Goal: Task Accomplishment & Management: Complete application form

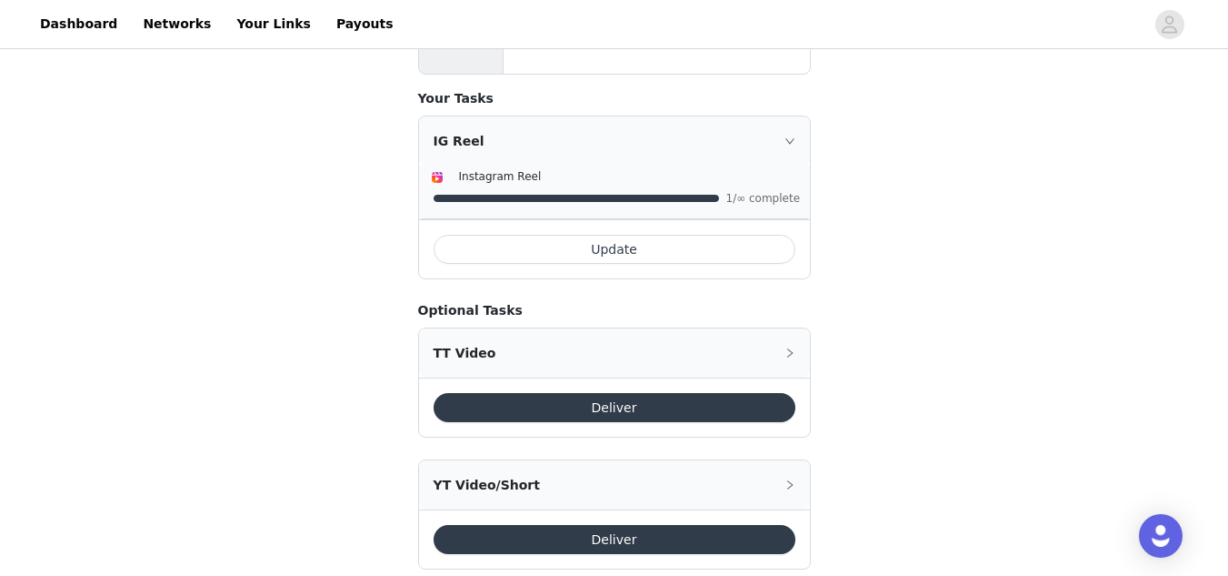
scroll to position [880, 0]
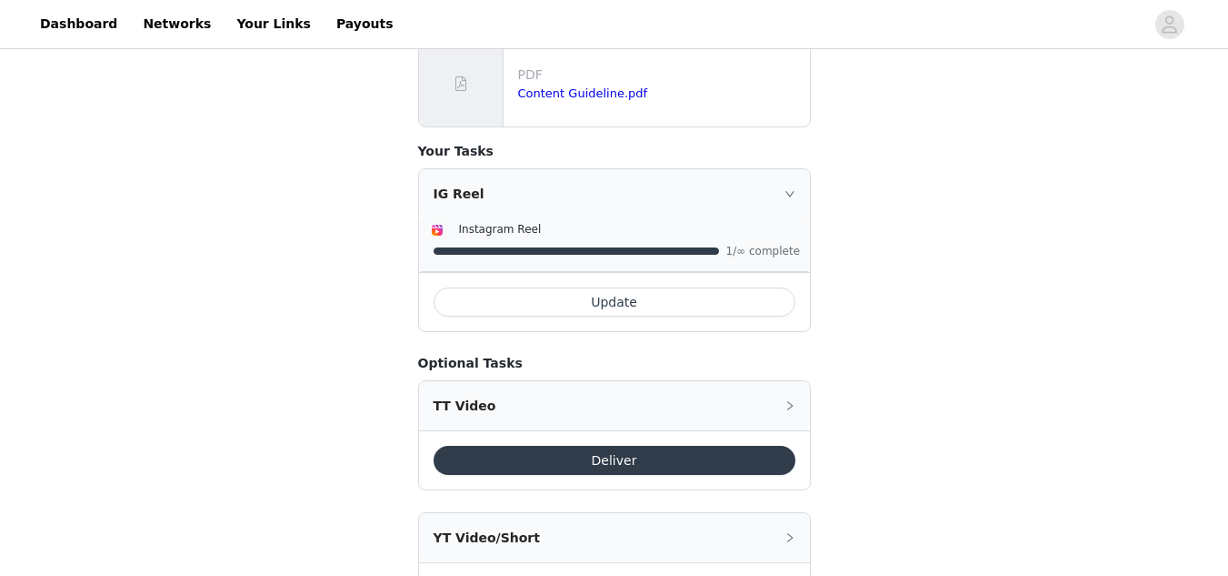
scroll to position [880, 0]
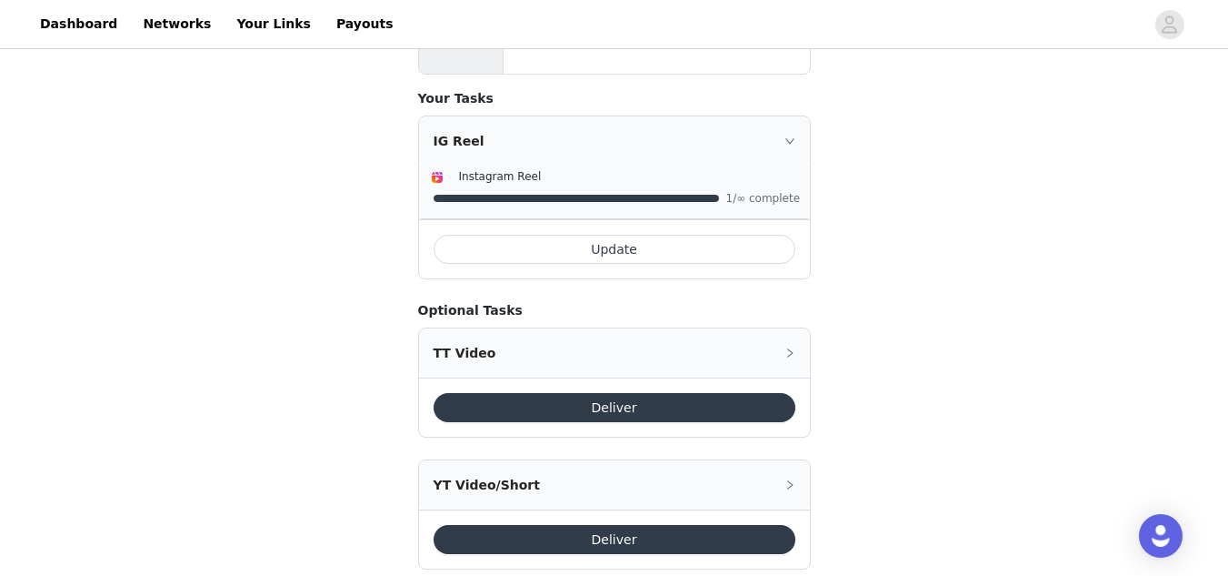
click at [471, 328] on div "TT Video" at bounding box center [614, 352] width 391 height 49
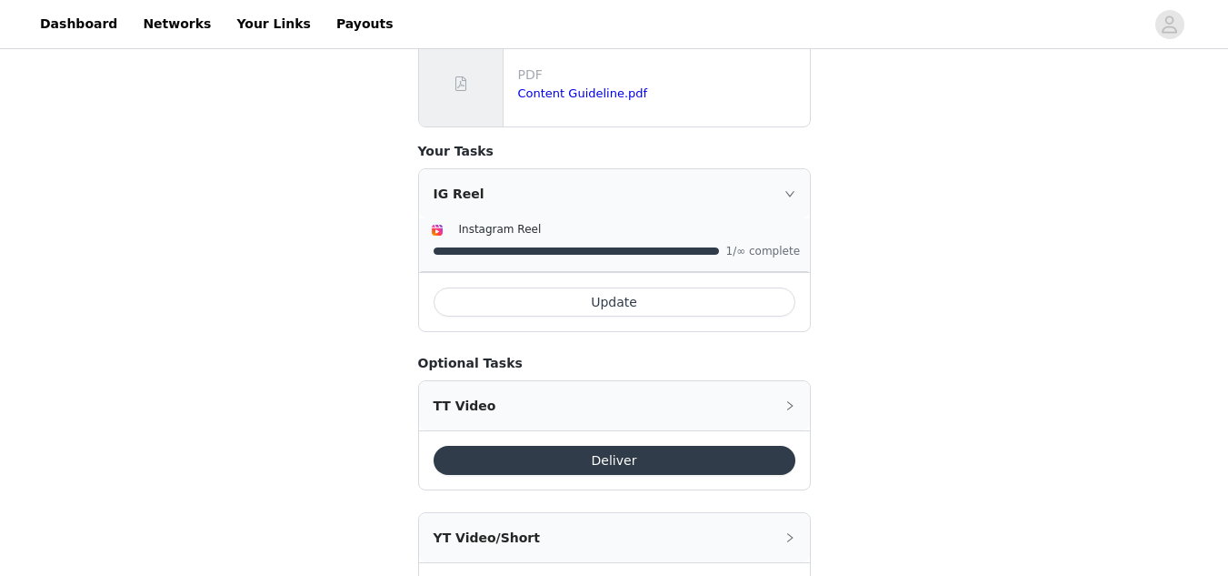
scroll to position [880, 0]
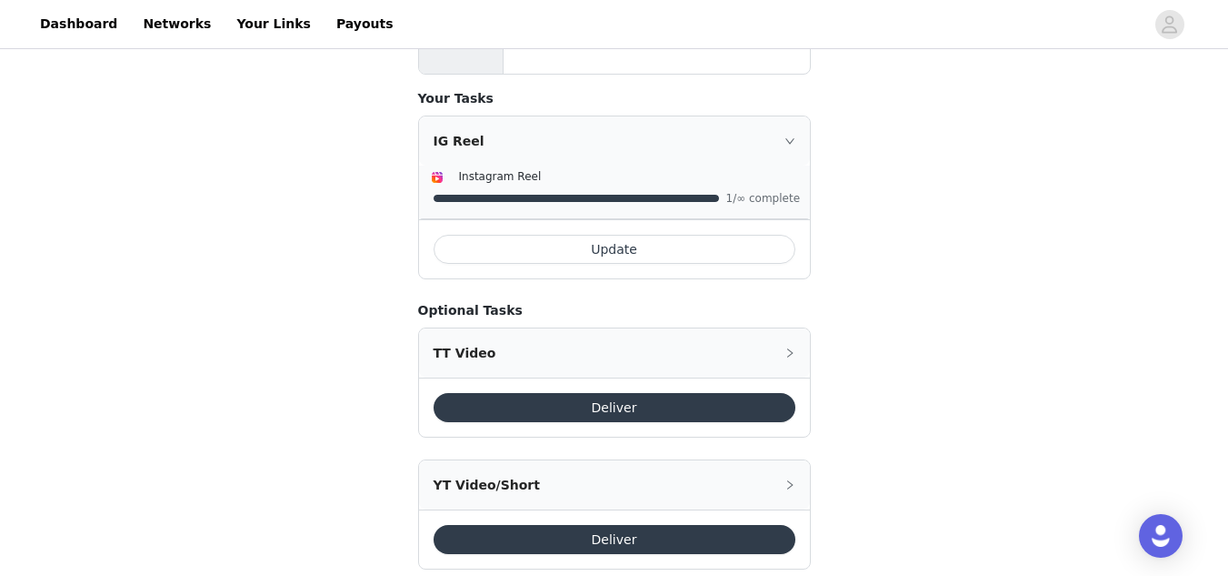
click at [457, 328] on div "TT Video" at bounding box center [614, 352] width 391 height 49
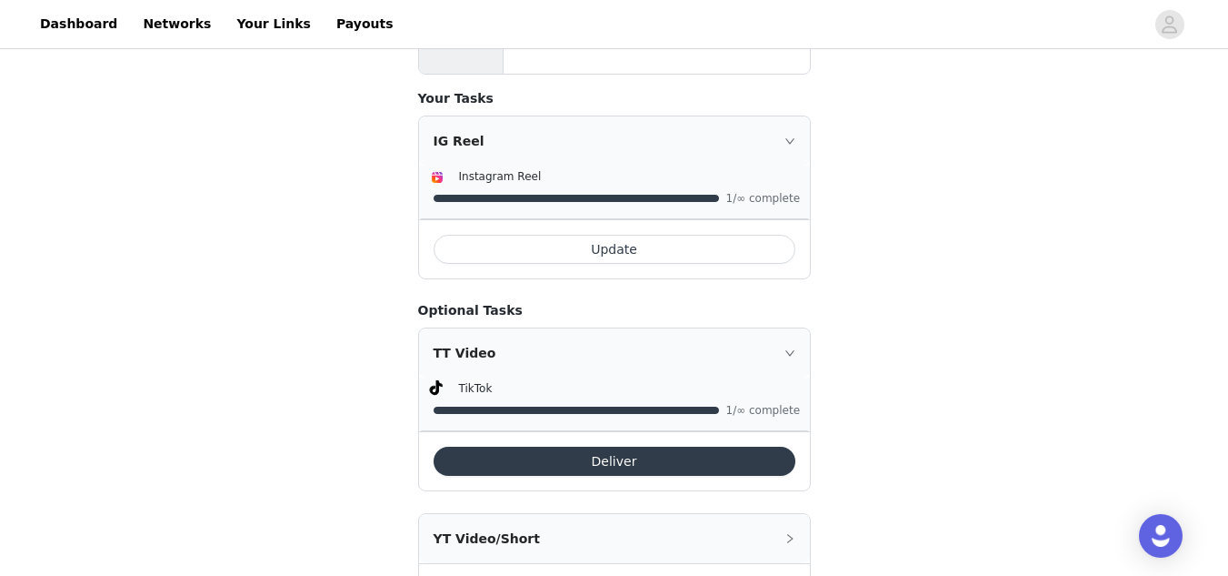
click at [540, 446] on button "Deliver" at bounding box center [615, 460] width 362 height 29
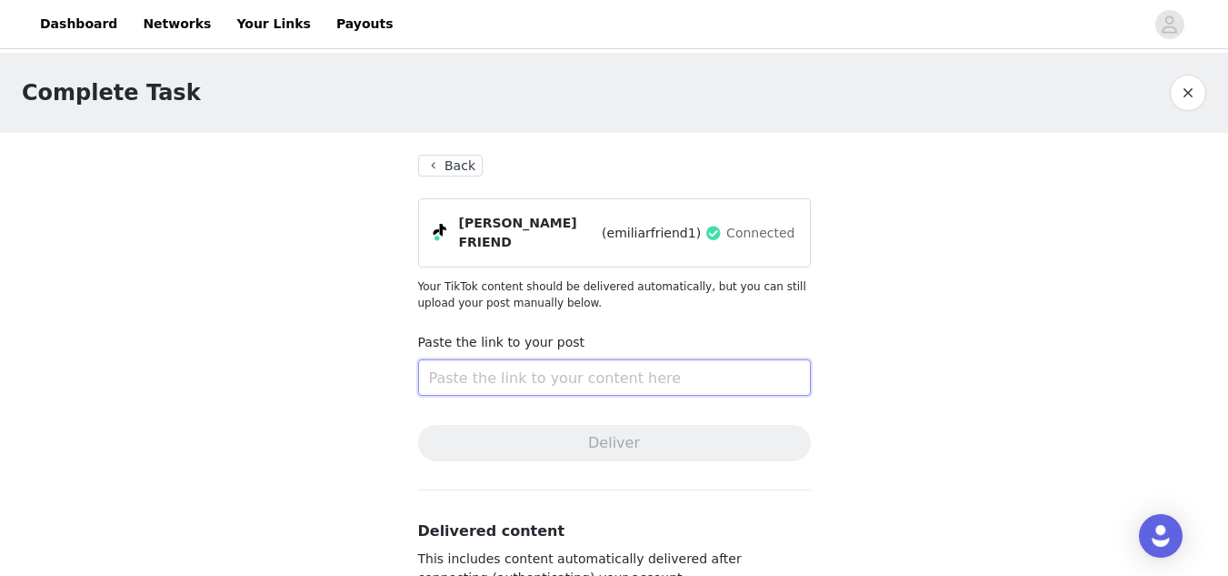
click at [495, 371] on input "text" at bounding box center [614, 377] width 393 height 36
paste input "https://www.tiktok.com/@emiliarfriend1/video/7544850990210534670?is_from_webapp…"
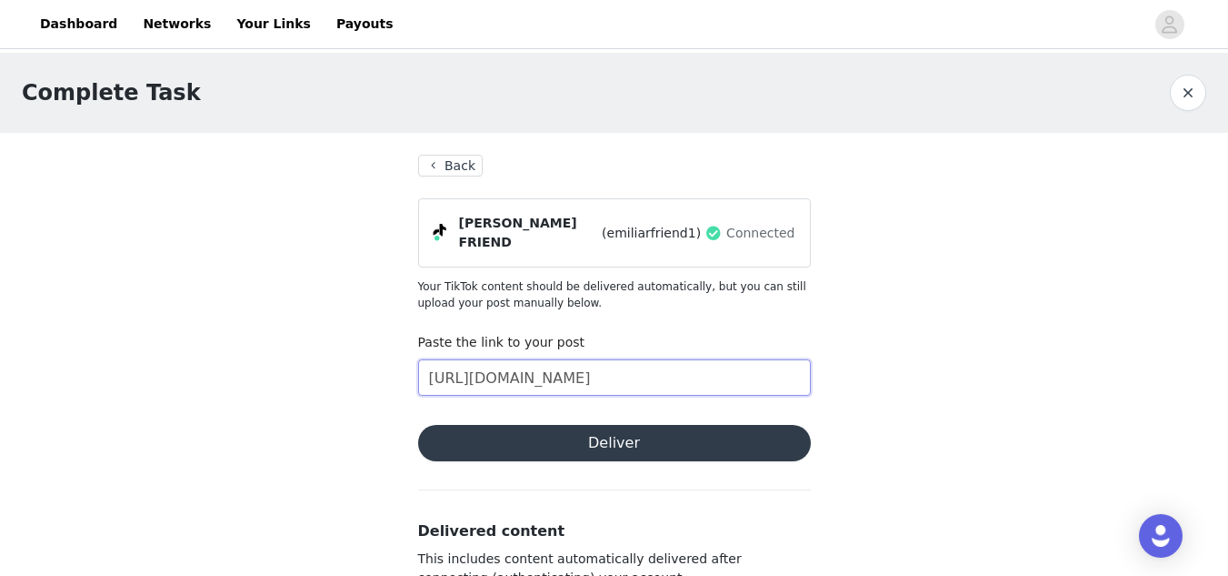
type input "https://www.tiktok.com/@emiliarfriend1/video/7544850990210534670?is_from_webapp…"
click at [521, 444] on button "Deliver" at bounding box center [614, 443] width 393 height 36
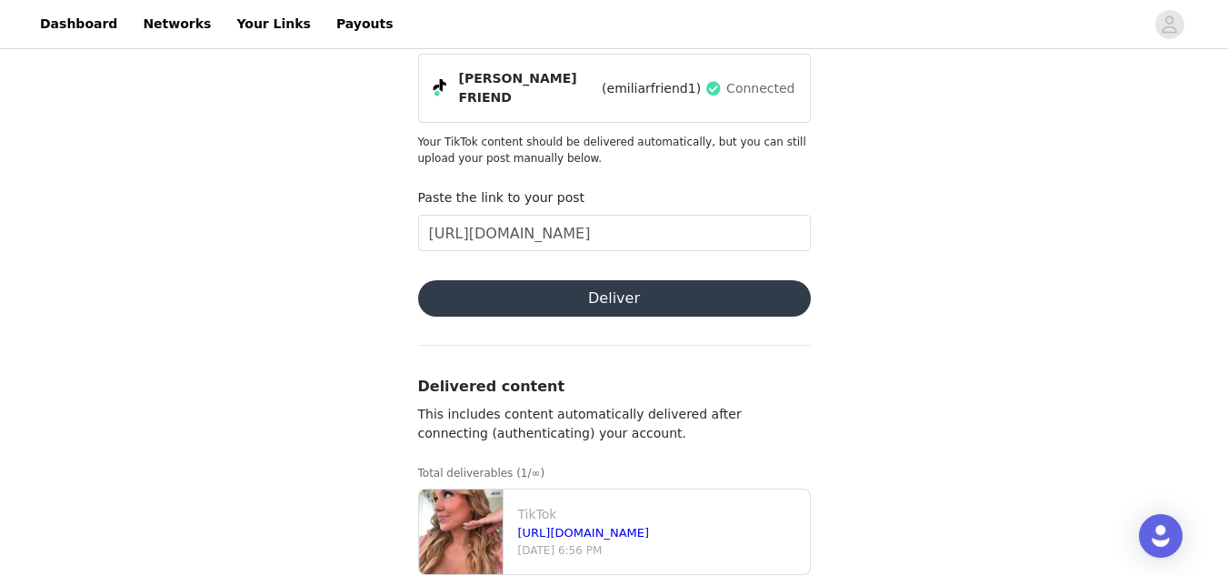
scroll to position [171, 0]
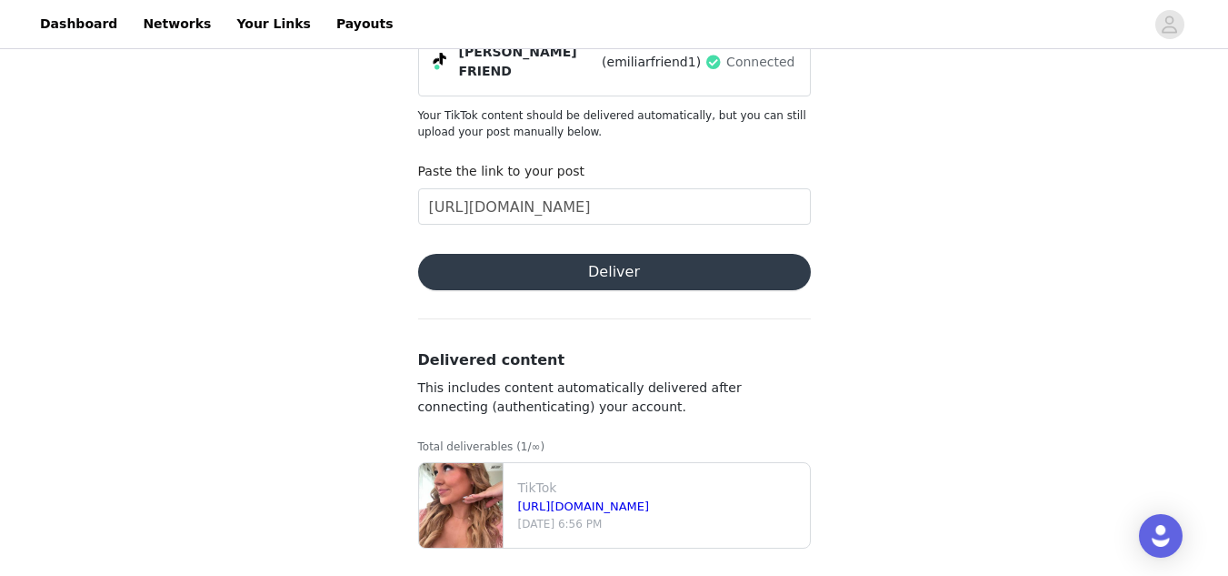
click at [510, 262] on button "Deliver" at bounding box center [614, 272] width 393 height 36
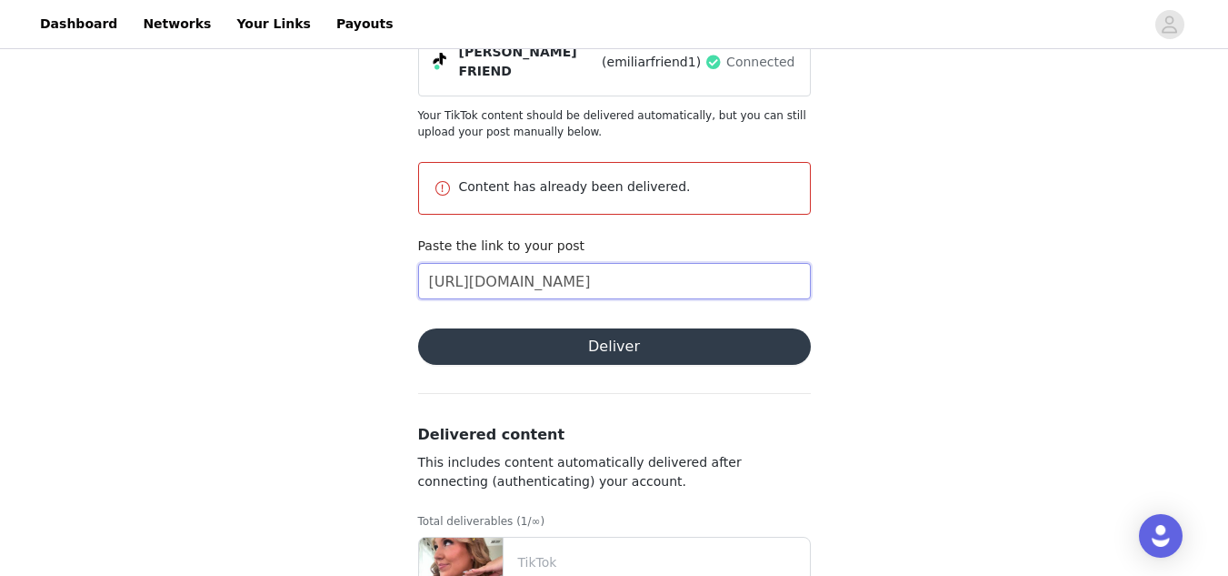
click at [506, 281] on input "https://www.tiktok.com/@emiliarfriend1/video/7544850990210534670?is_from_webapp…" at bounding box center [614, 281] width 393 height 36
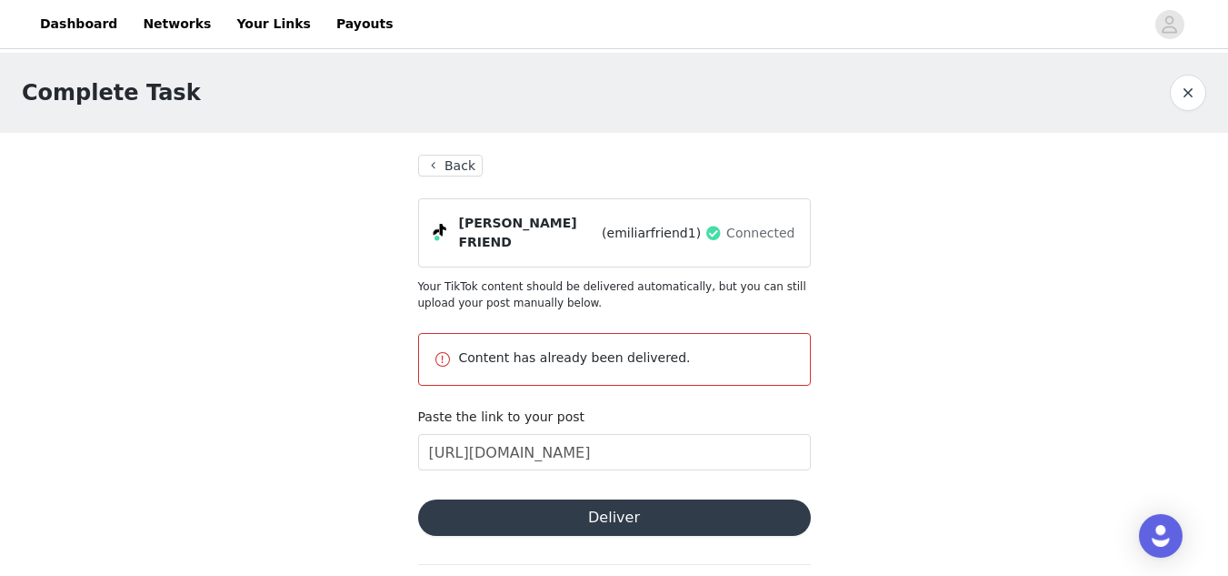
click at [456, 169] on button "Back" at bounding box center [450, 166] width 65 height 22
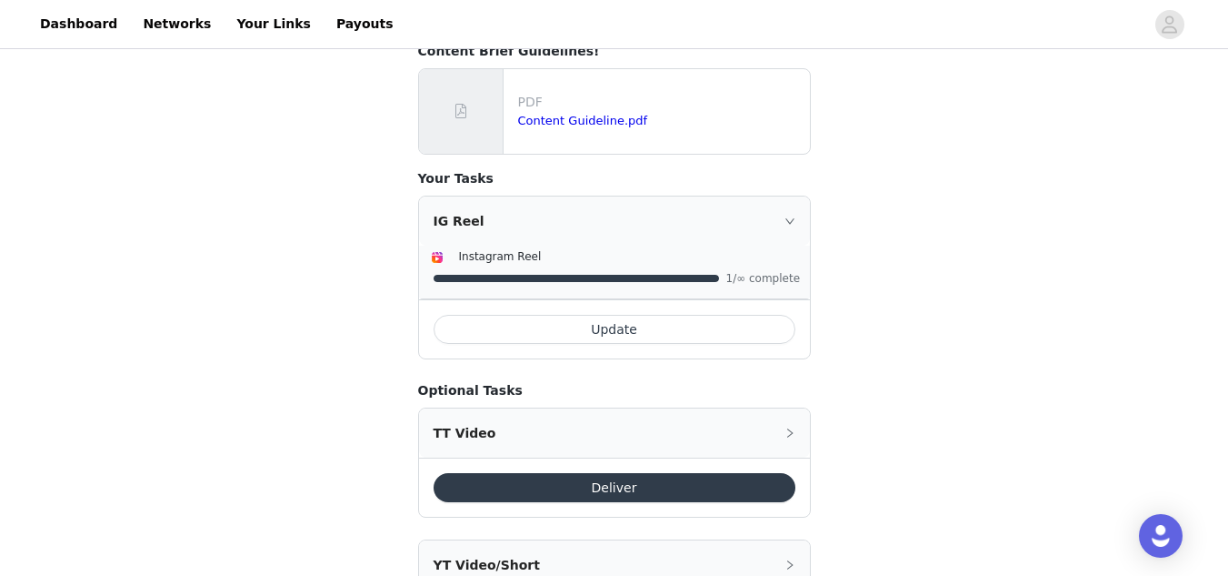
scroll to position [880, 0]
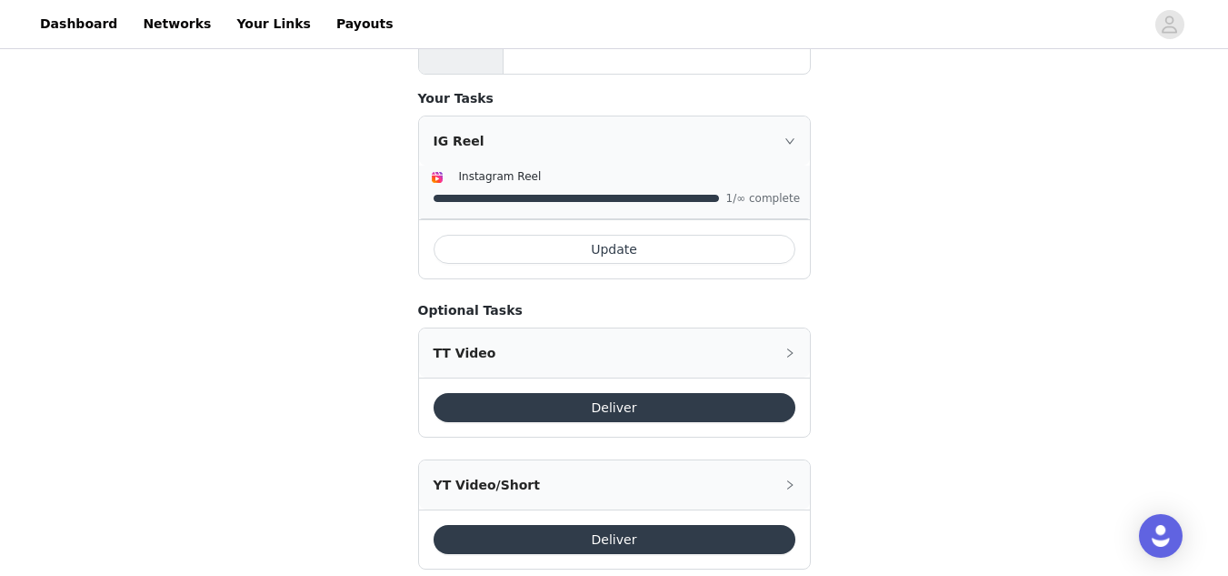
click at [517, 328] on div "TT Video" at bounding box center [614, 352] width 391 height 49
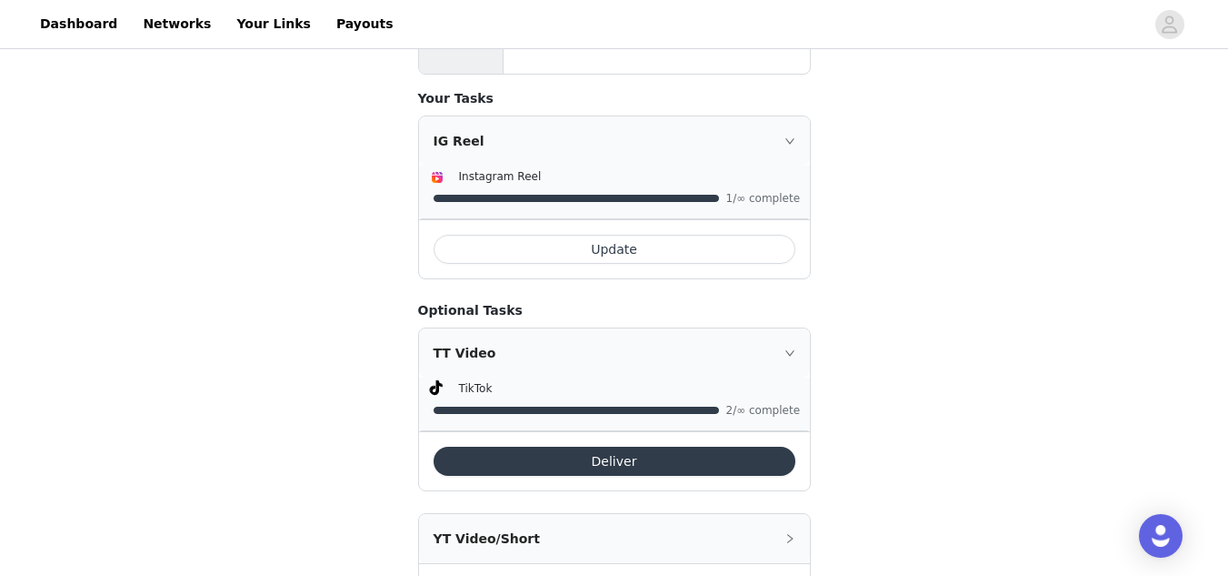
click at [576, 446] on button "Deliver" at bounding box center [615, 460] width 362 height 29
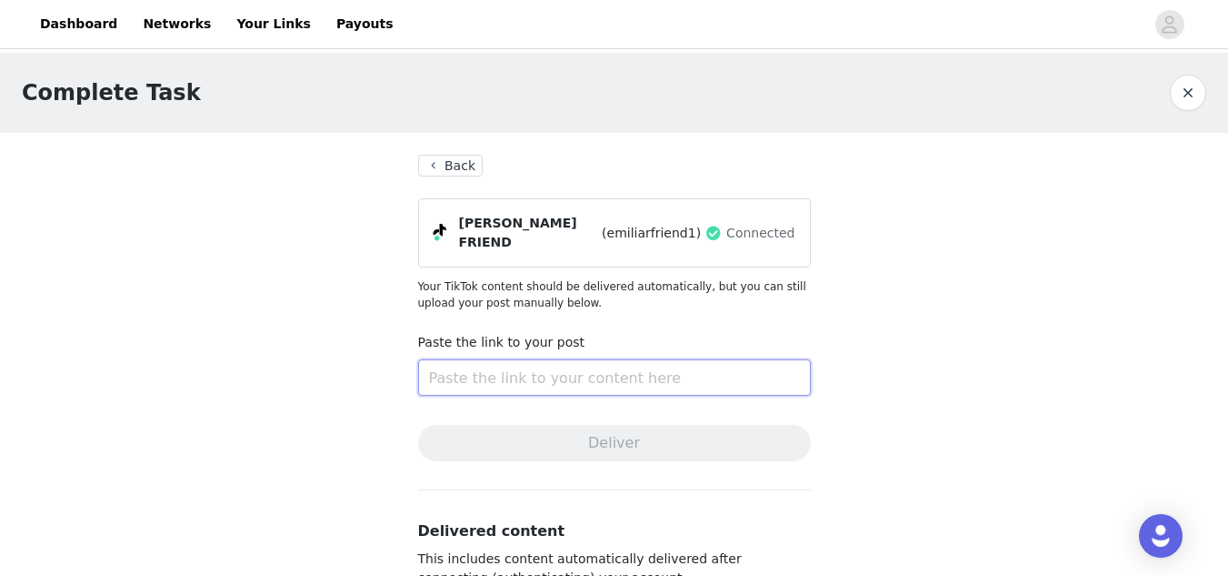
click at [501, 376] on input "text" at bounding box center [614, 377] width 393 height 36
paste input "https://www.tiktok.com/@emiliarfriend1/video/7544856414204841229?is_from_webapp…"
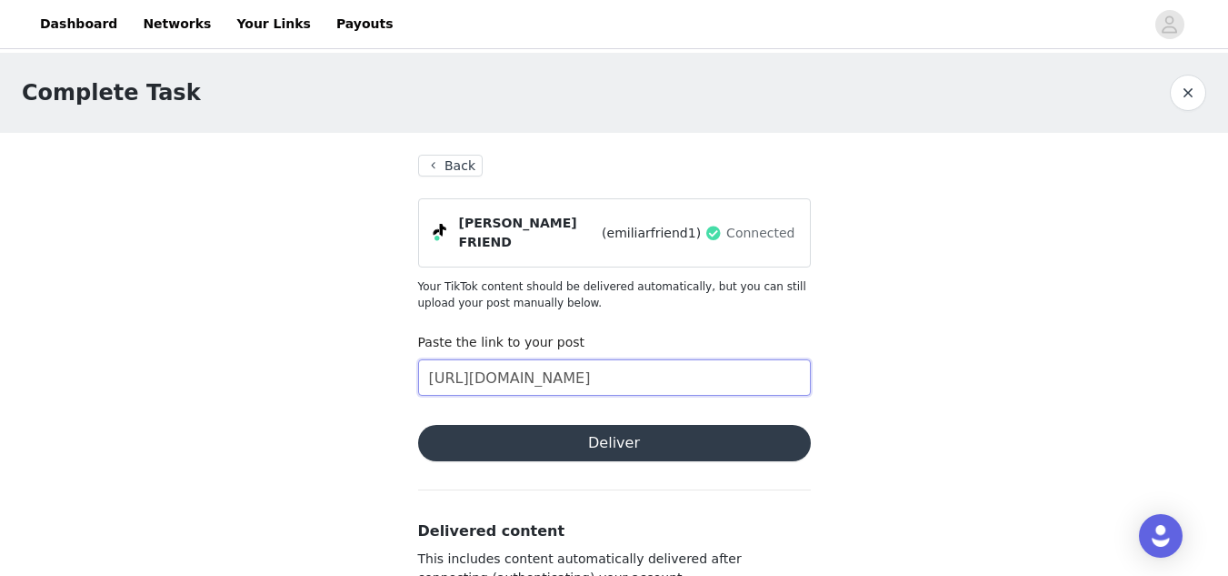
scroll to position [0, 553]
type input "https://www.tiktok.com/@emiliarfriend1/video/7544856414204841229?is_from_webapp…"
click at [561, 440] on button "Deliver" at bounding box center [614, 443] width 393 height 36
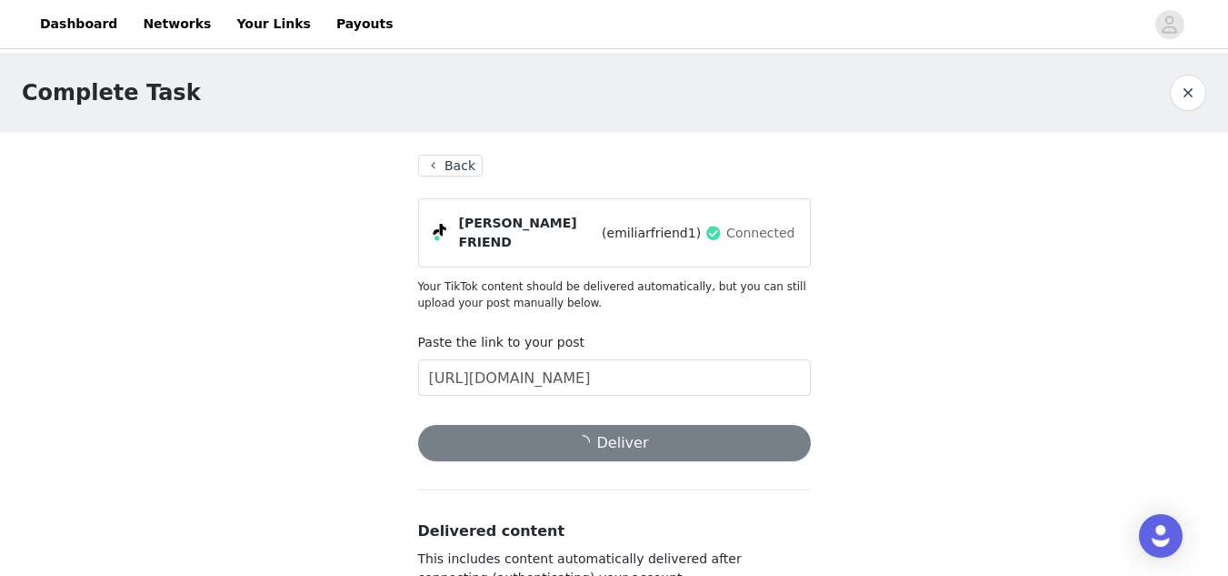
scroll to position [0, 0]
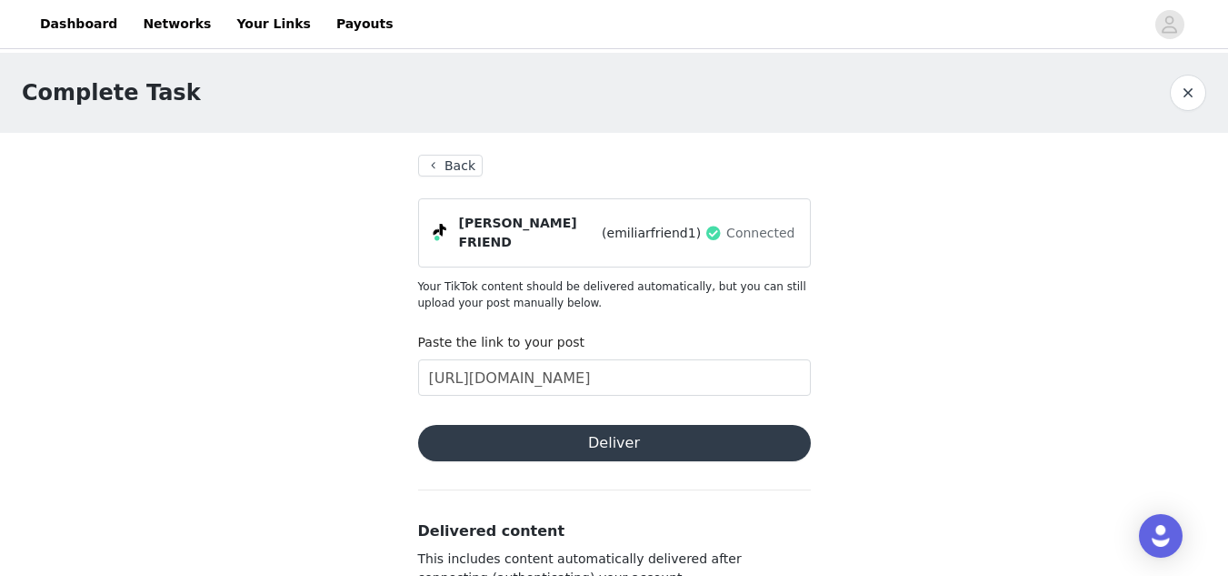
click at [462, 170] on button "Back" at bounding box center [450, 166] width 65 height 22
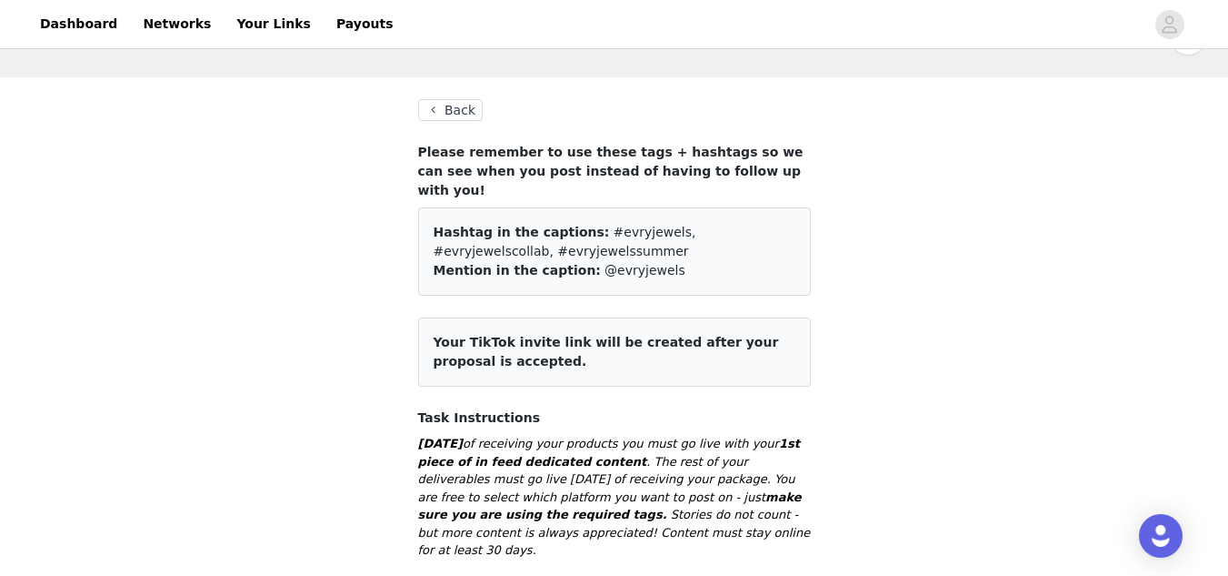
scroll to position [56, 0]
click at [616, 163] on h4 "Please remember to use these tags + hashtags so we can see when you post instea…" at bounding box center [614, 170] width 393 height 57
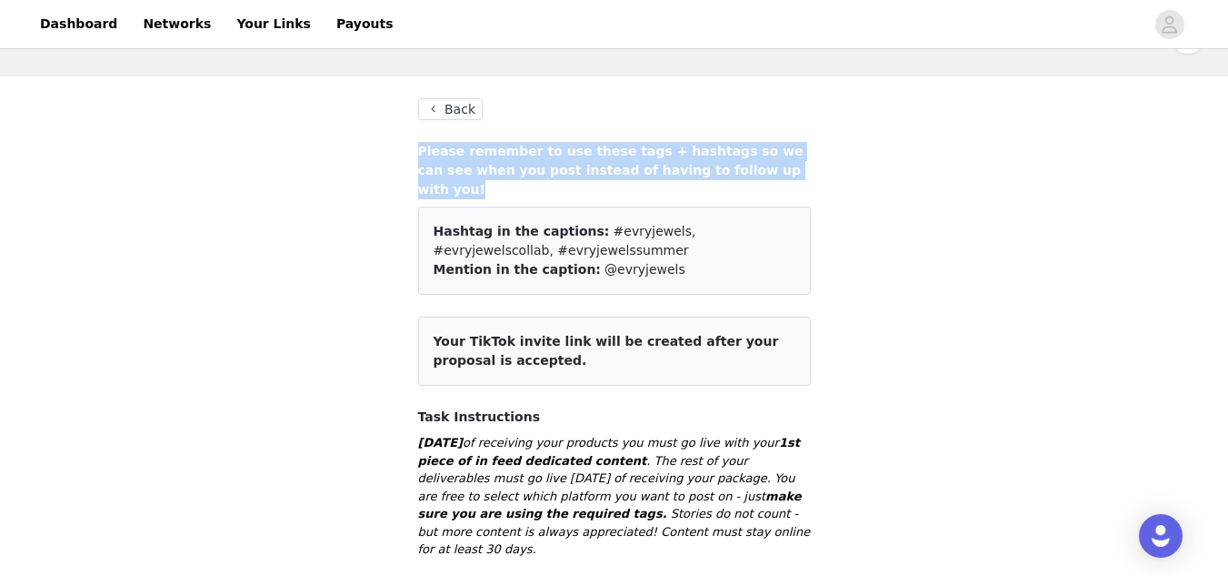
click at [616, 163] on h4 "Please remember to use these tags + hashtags so we can see when you post instea…" at bounding box center [614, 170] width 393 height 57
click at [746, 162] on h4 "Please remember to use these tags + hashtags so we can see when you post instea…" at bounding box center [614, 170] width 393 height 57
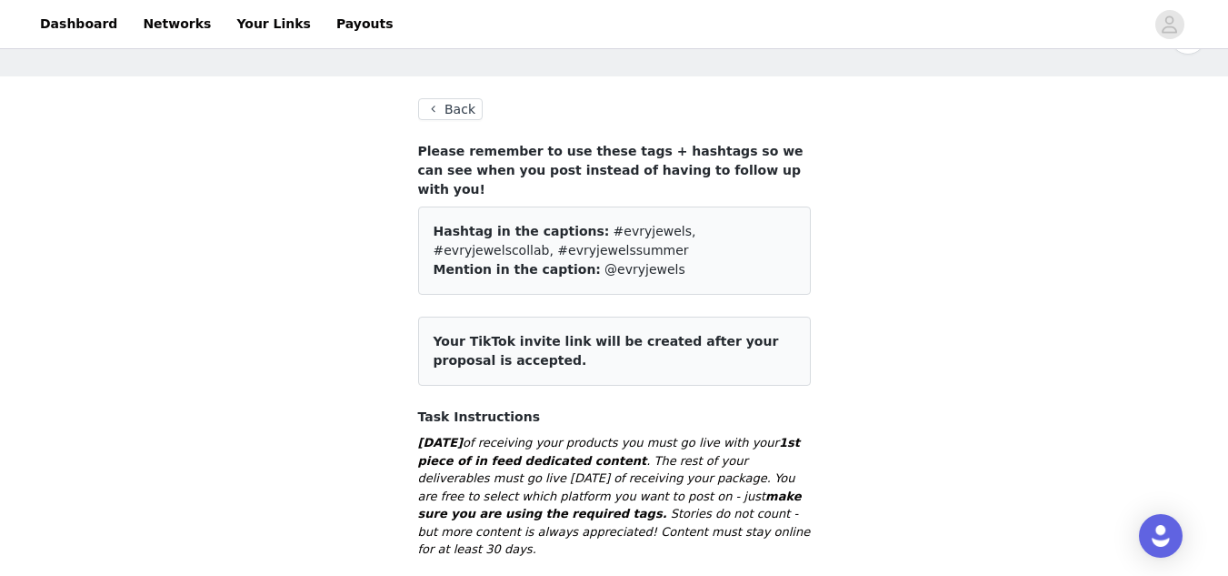
click at [746, 162] on h4 "Please remember to use these tags + hashtags so we can see when you post instea…" at bounding box center [614, 170] width 393 height 57
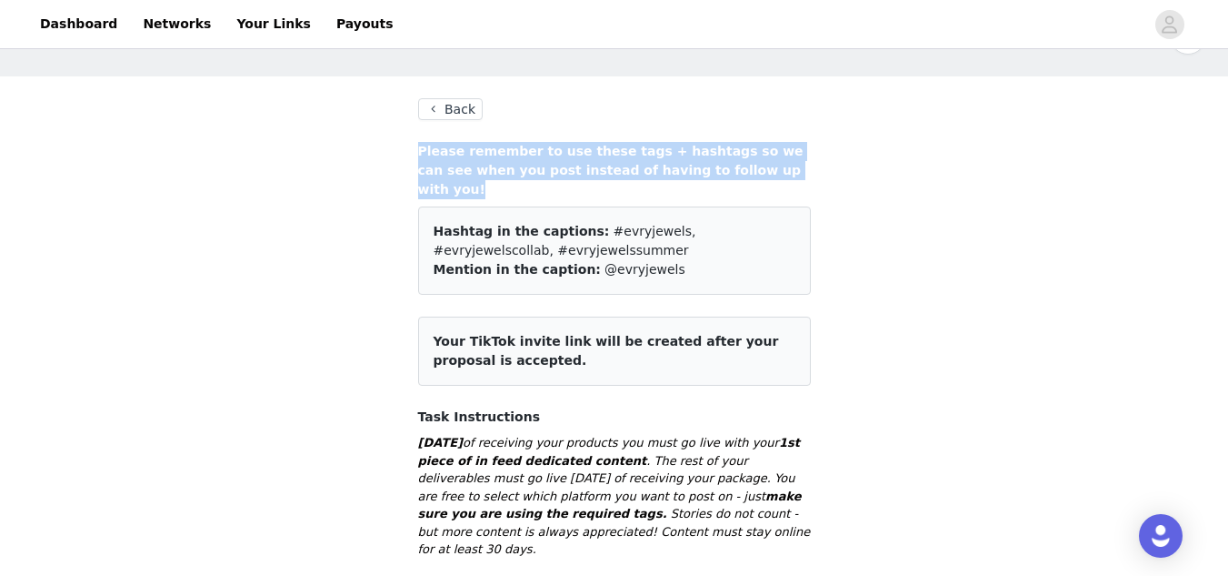
click at [746, 162] on h4 "Please remember to use these tags + hashtags so we can see when you post instea…" at bounding box center [614, 170] width 393 height 57
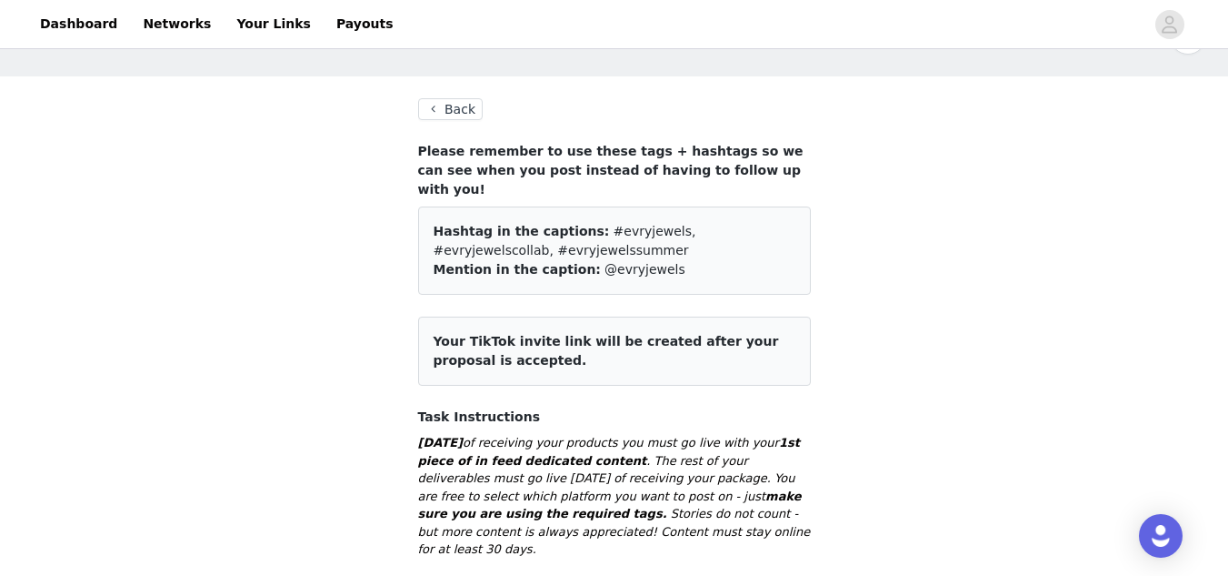
click at [746, 162] on h4 "Please remember to use these tags + hashtags so we can see when you post instea…" at bounding box center [614, 170] width 393 height 57
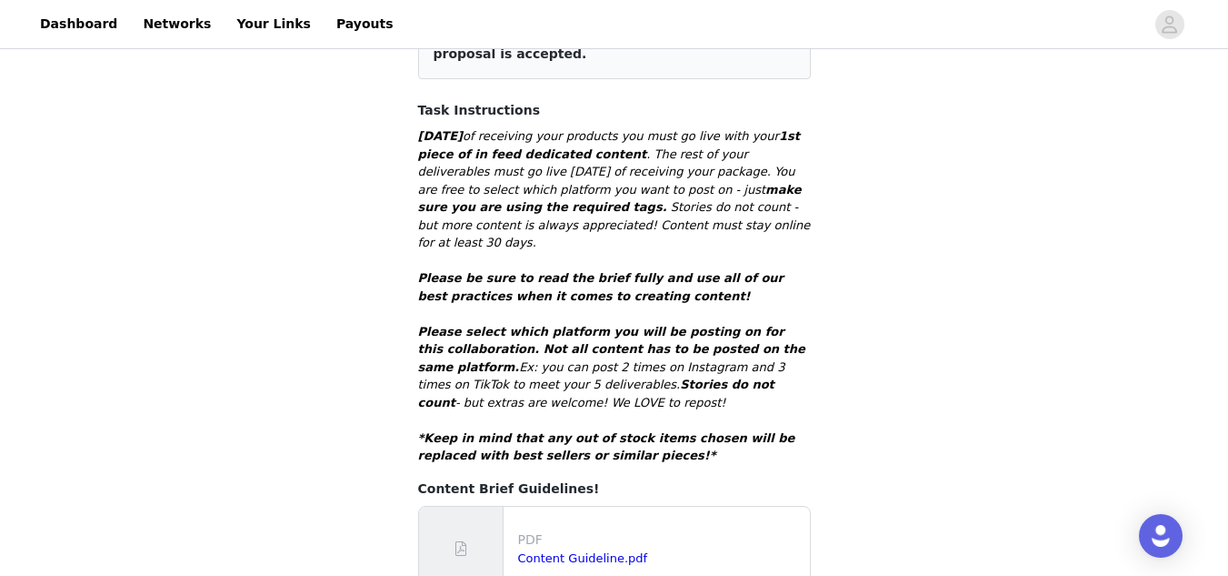
scroll to position [364, 0]
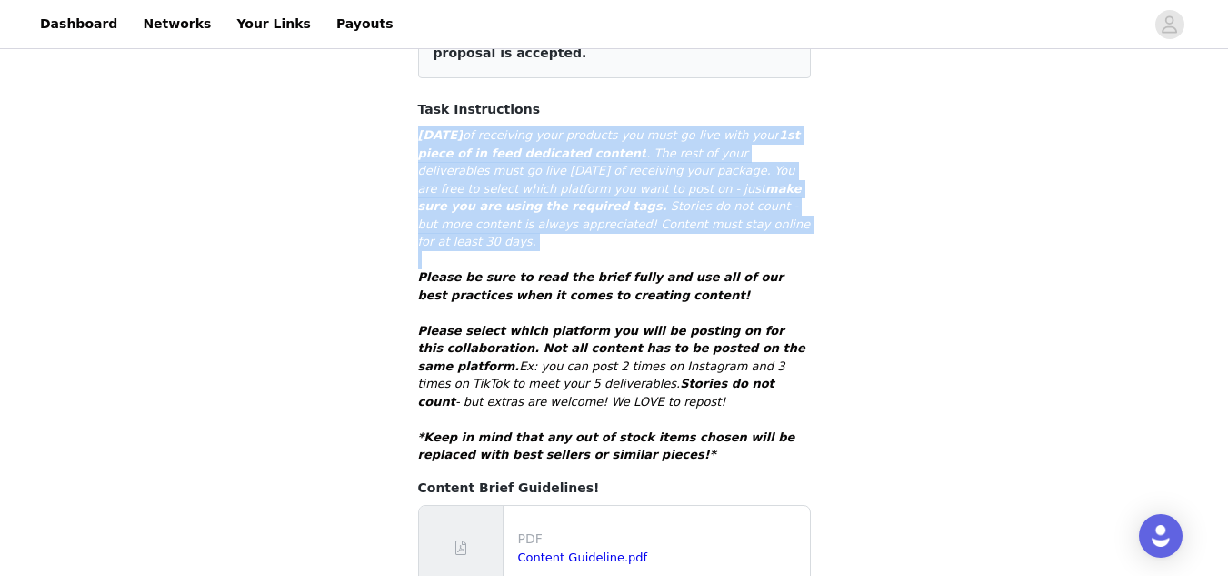
drag, startPoint x: 411, startPoint y: 107, endPoint x: 606, endPoint y: 220, distance: 225.7
click at [606, 220] on section "Back Please remember to use these tags + hashtags so we can see when you post i…" at bounding box center [614, 449] width 436 height 1360
click at [606, 251] on p at bounding box center [614, 260] width 393 height 18
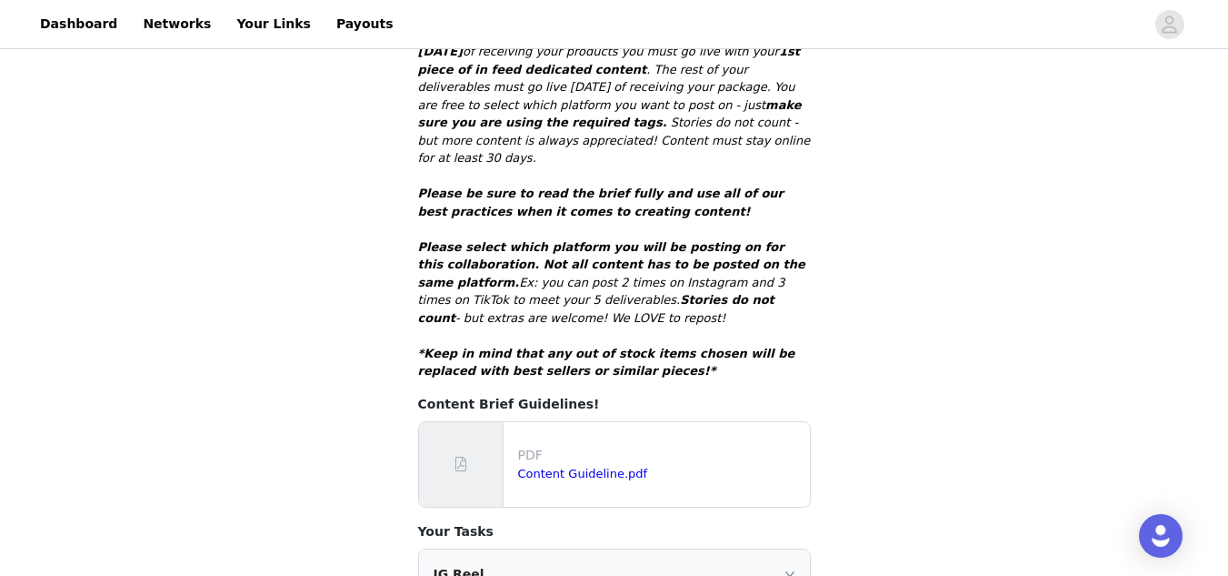
scroll to position [448, 0]
drag, startPoint x: 479, startPoint y: 259, endPoint x: 508, endPoint y: 280, distance: 35.8
click at [508, 280] on p "Please select which platform you will be posting on for this collaboration. Not…" at bounding box center [614, 281] width 393 height 89
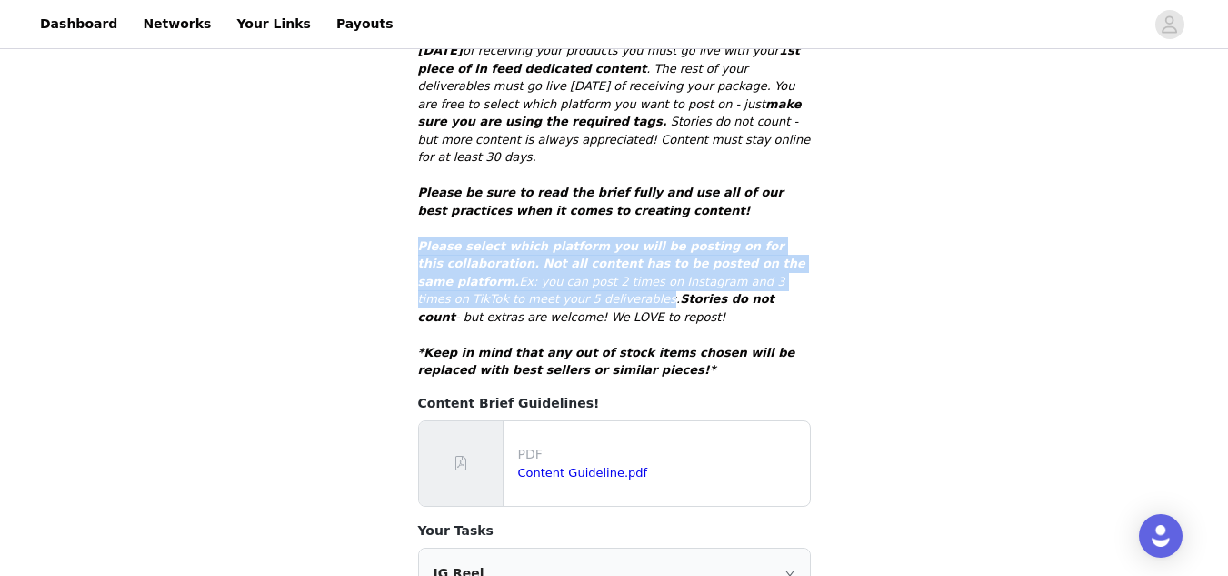
drag, startPoint x: 476, startPoint y: 265, endPoint x: 396, endPoint y: 209, distance: 97.9
click at [396, 209] on section "Back Please remember to use these tags + hashtags so we can see when you post i…" at bounding box center [614, 365] width 436 height 1360
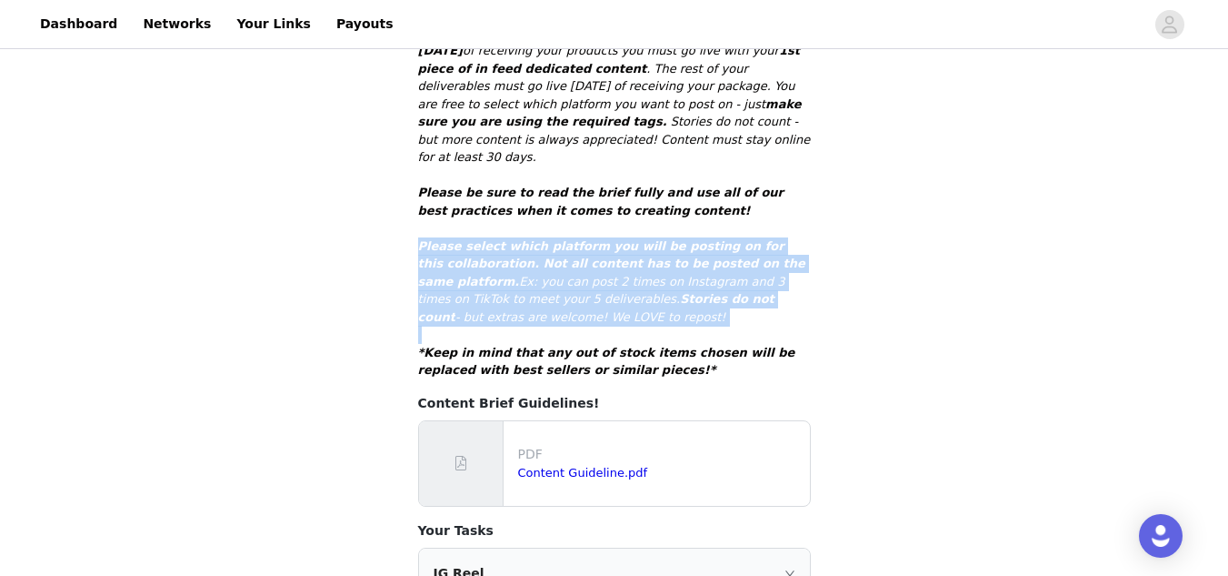
drag, startPoint x: 403, startPoint y: 202, endPoint x: 496, endPoint y: 300, distance: 135.7
click at [496, 300] on section "Back Please remember to use these tags + hashtags so we can see when you post i…" at bounding box center [614, 365] width 436 height 1360
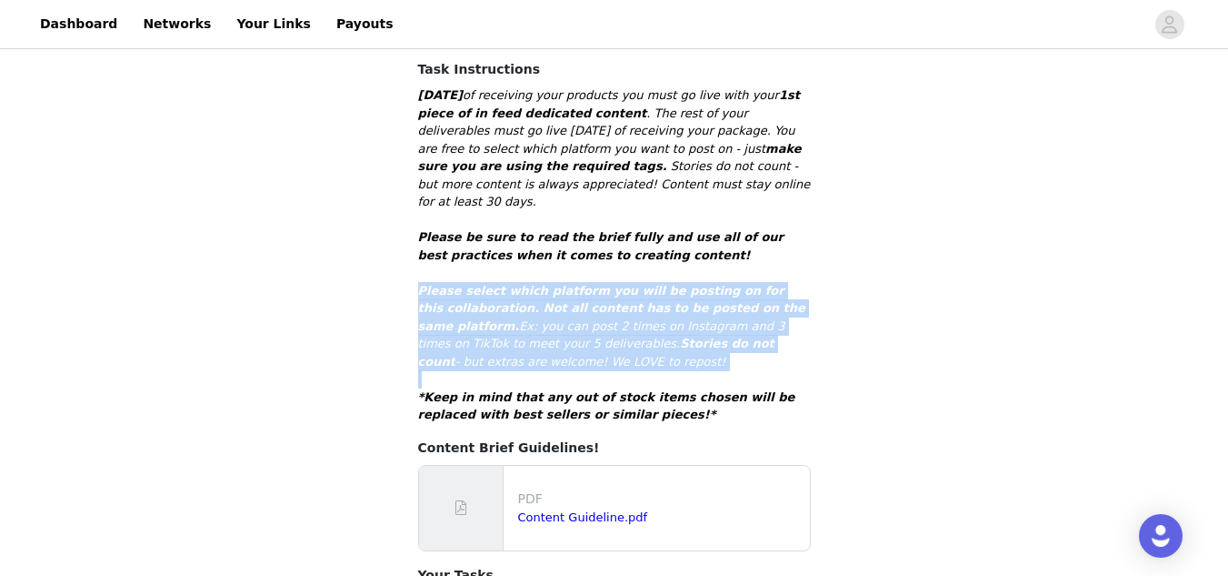
scroll to position [401, 0]
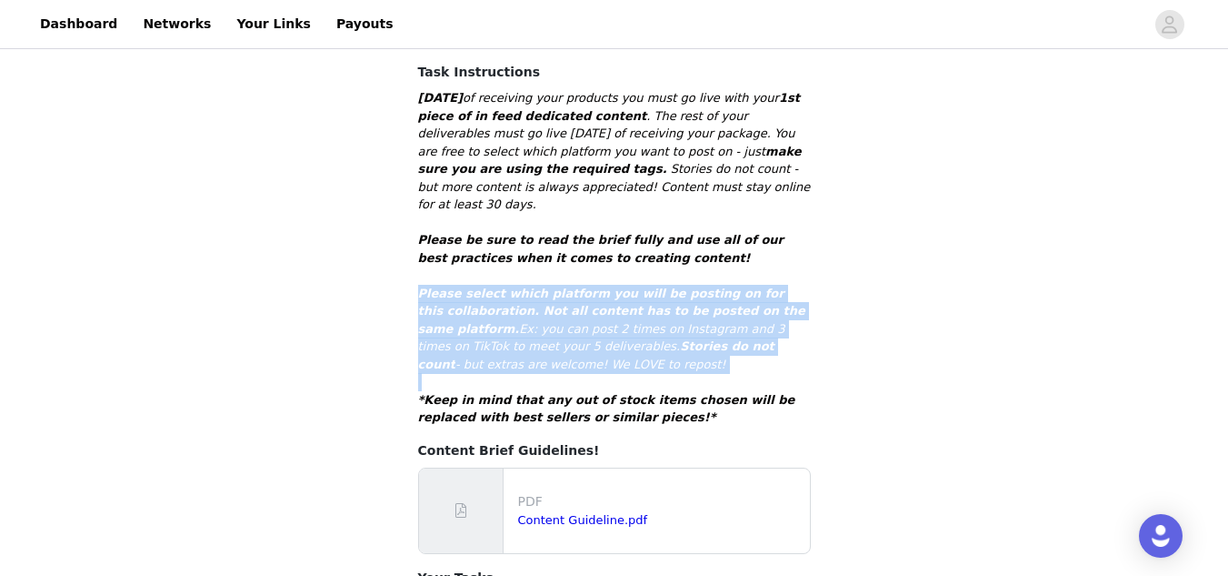
drag, startPoint x: 537, startPoint y: 89, endPoint x: 588, endPoint y: 331, distance: 247.1
click at [588, 331] on div "Within 7 days of receiving your products you must go live with your 1st piece o…" at bounding box center [614, 257] width 393 height 337
click at [588, 331] on p "Please select which platform you will be posting on for this collaboration. Not…" at bounding box center [614, 329] width 393 height 89
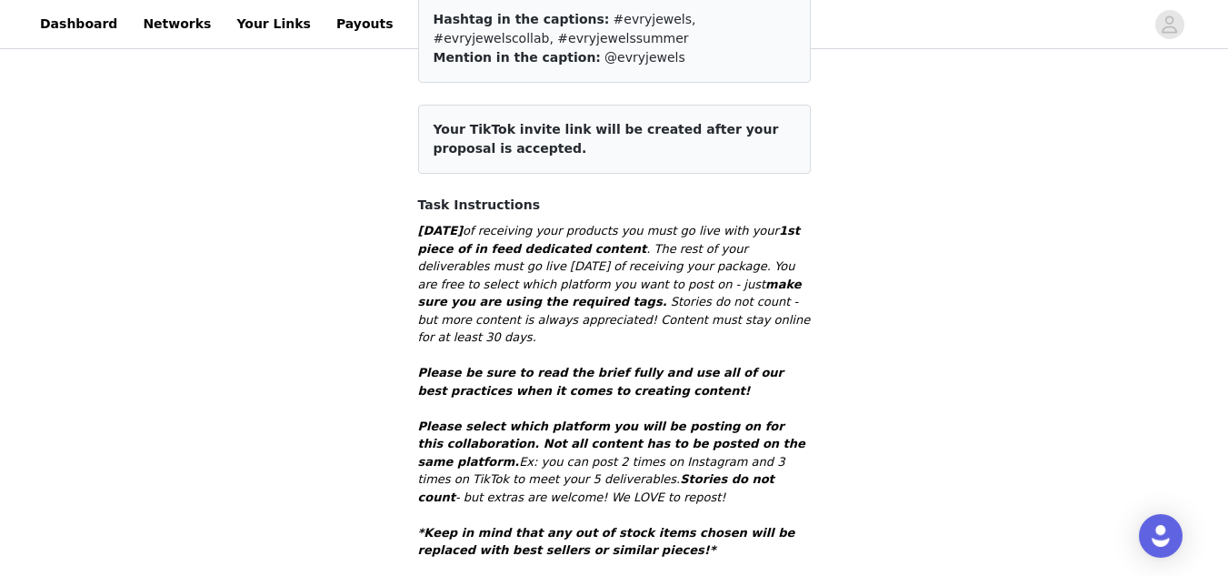
scroll to position [270, 0]
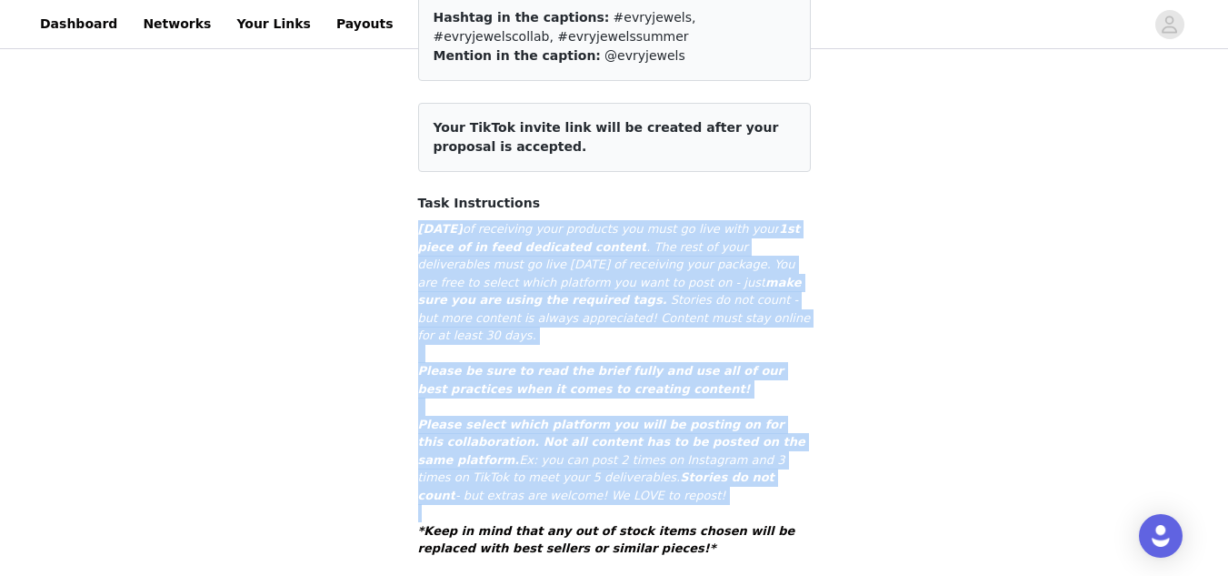
drag, startPoint x: 413, startPoint y: 211, endPoint x: 446, endPoint y: 473, distance: 264.0
click at [446, 473] on section "Back Please remember to use these tags + hashtags so we can see when you post i…" at bounding box center [614, 543] width 436 height 1360
click at [446, 504] on p at bounding box center [614, 513] width 393 height 18
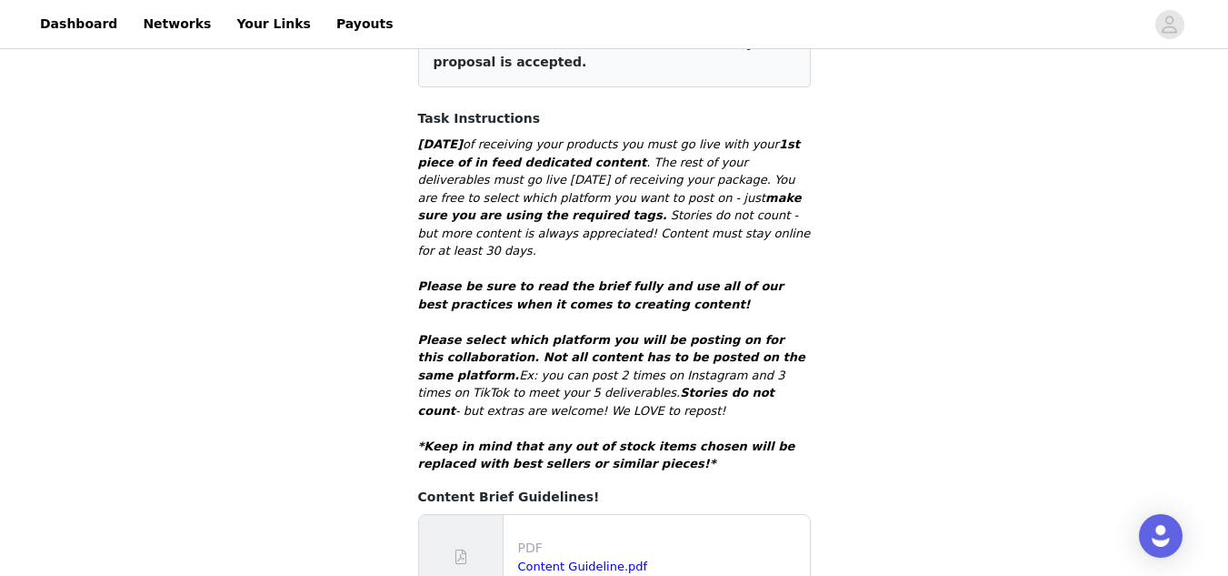
scroll to position [356, 0]
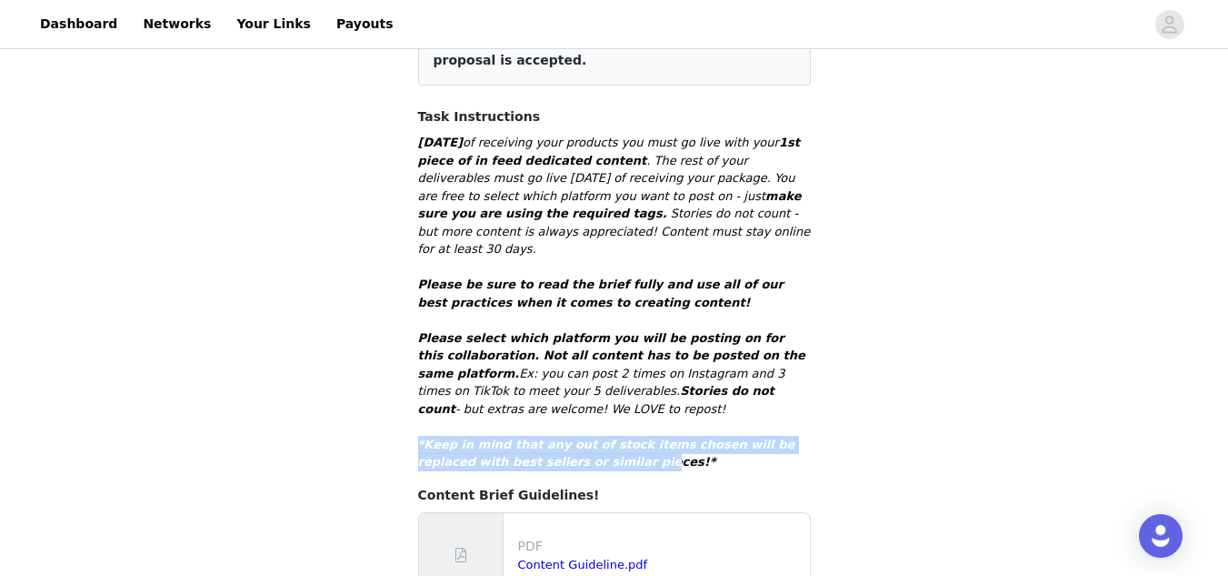
drag, startPoint x: 404, startPoint y: 402, endPoint x: 556, endPoint y: 432, distance: 155.7
click at [556, 432] on section "Back Please remember to use these tags + hashtags so we can see when you post i…" at bounding box center [614, 456] width 436 height 1360
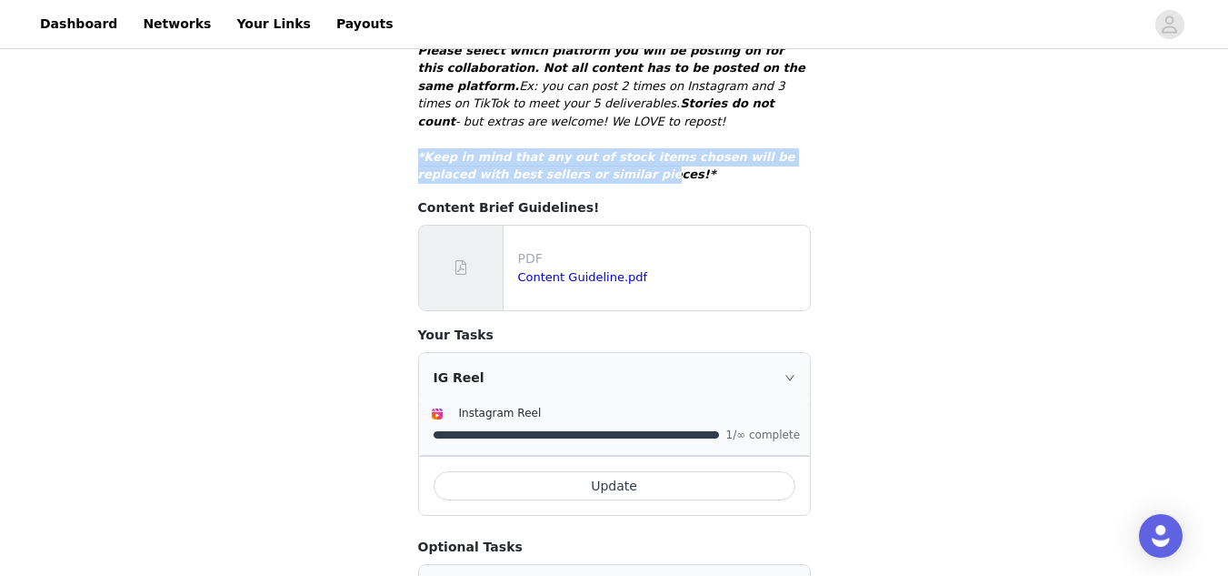
click at [361, 409] on div "Post Your Content!❤️📸 Back Please remember to use these tags + hashtags so we c…" at bounding box center [614, 129] width 1228 height 1440
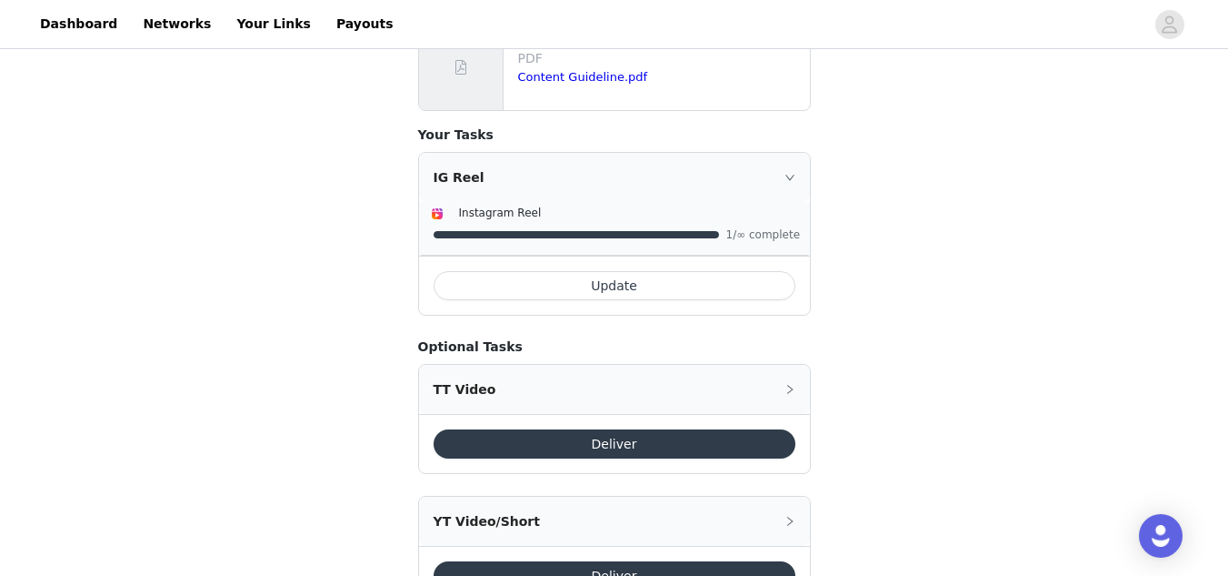
scroll to position [880, 0]
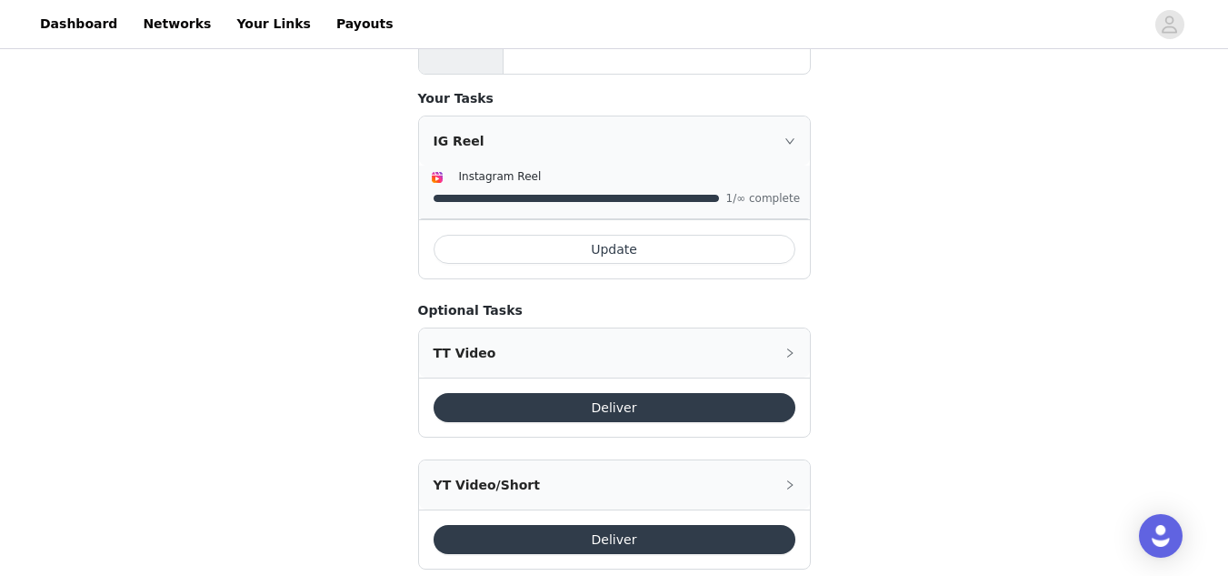
click at [519, 328] on div "TT Video" at bounding box center [614, 352] width 391 height 49
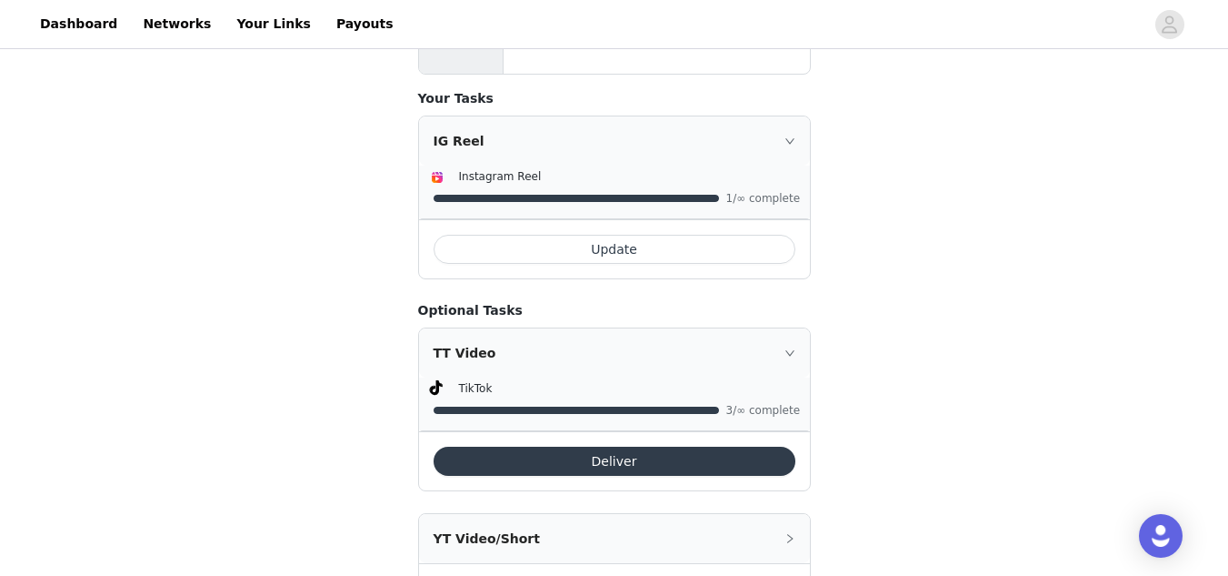
click at [447, 328] on div "TT Video" at bounding box center [614, 352] width 391 height 49
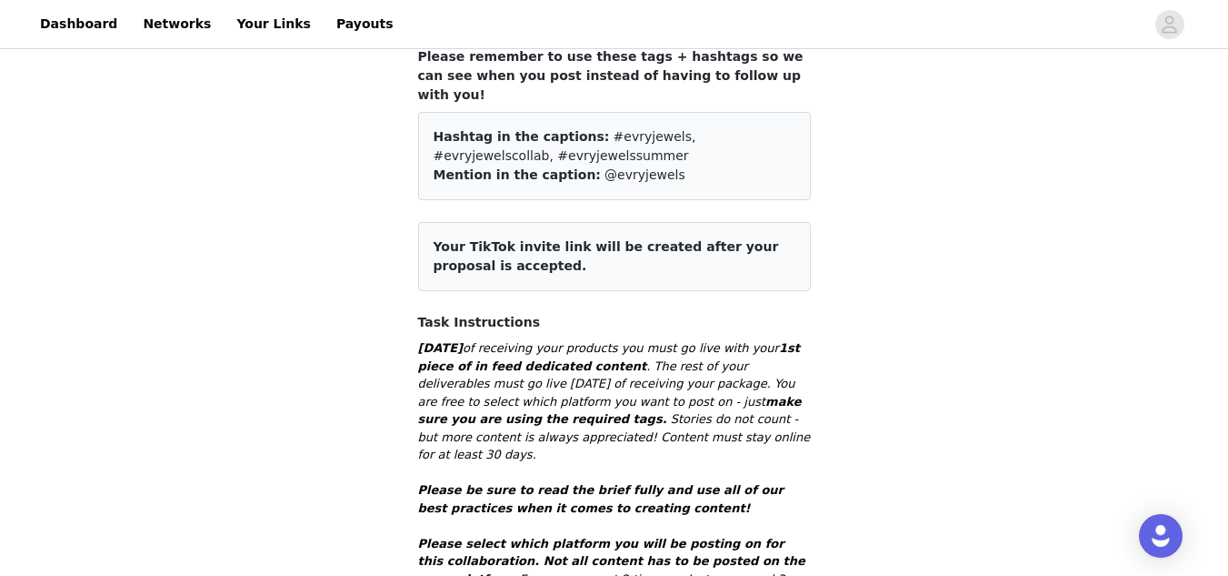
scroll to position [0, 0]
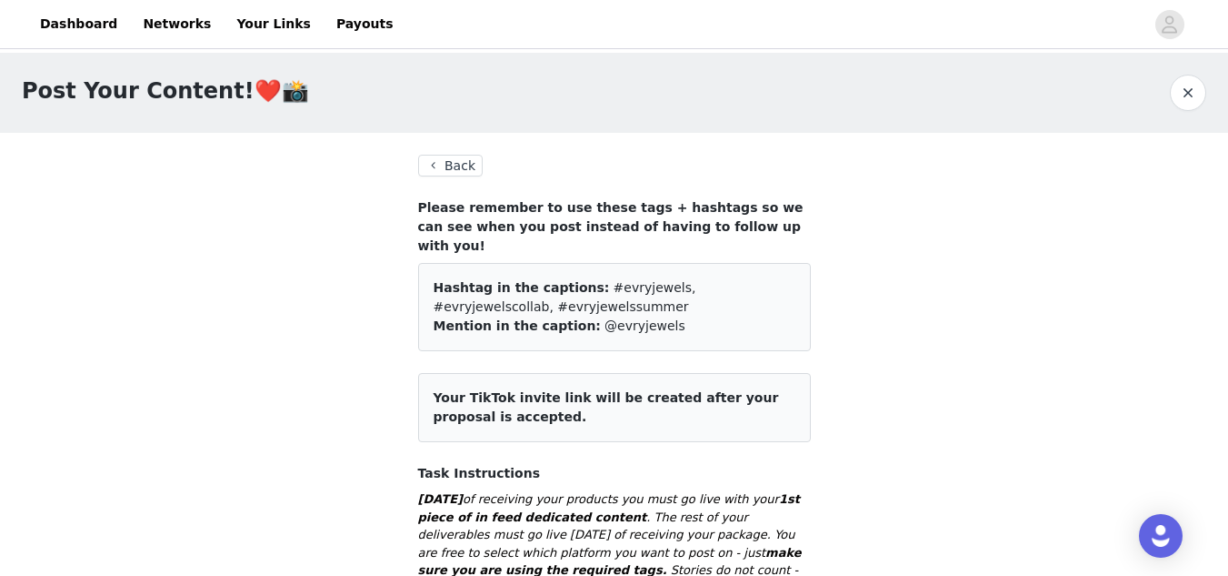
click at [451, 164] on button "Back" at bounding box center [450, 166] width 65 height 22
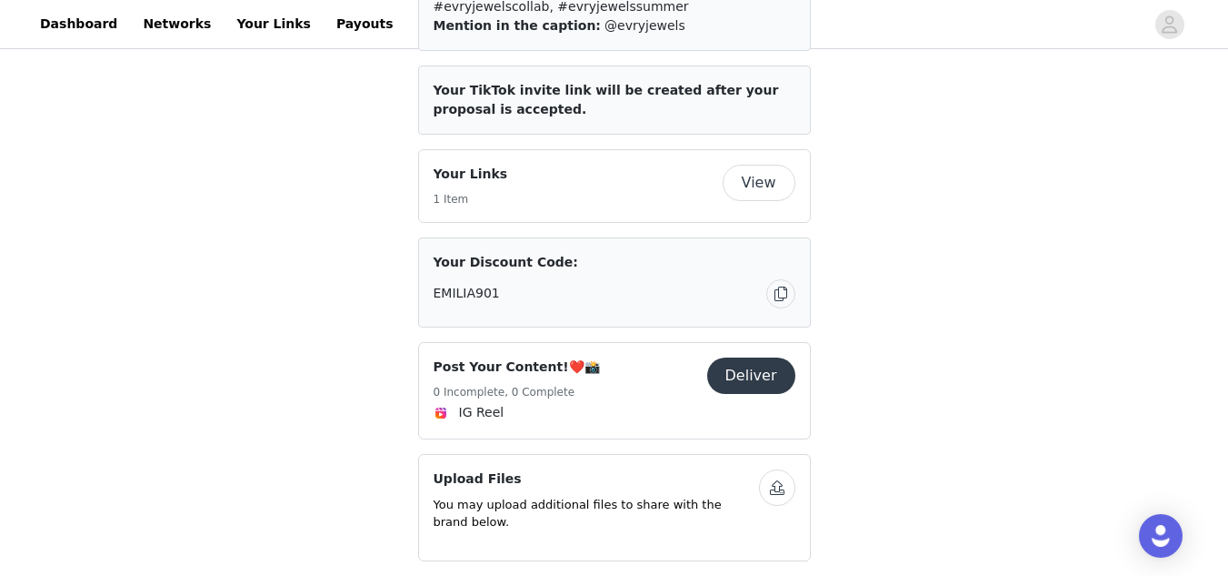
scroll to position [586, 0]
